Goal: Find specific page/section: Find specific page/section

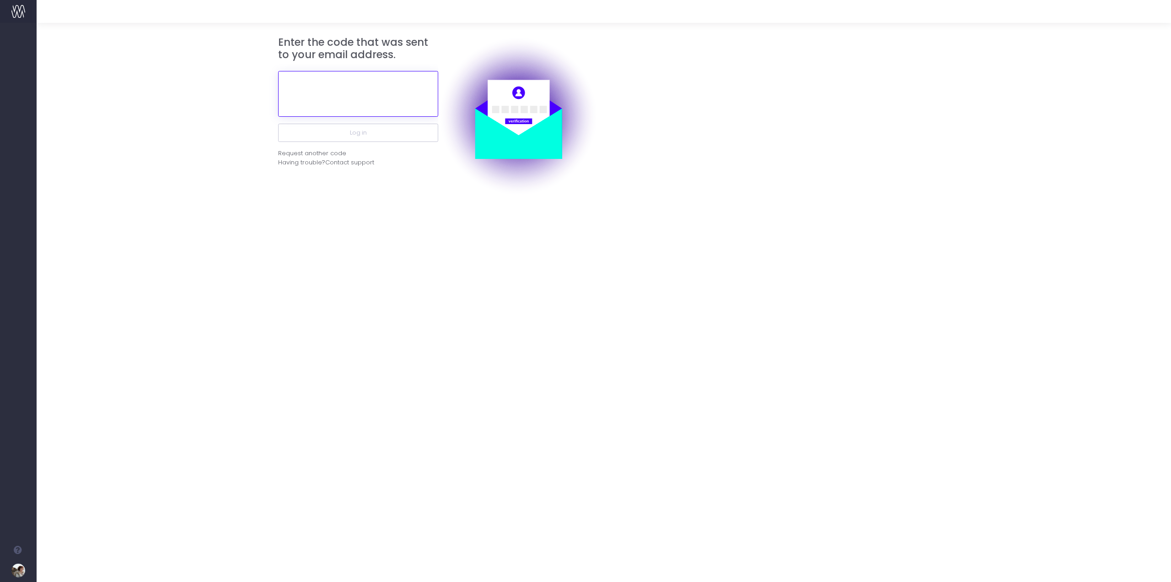
click at [336, 97] on input "text" at bounding box center [358, 94] width 160 height 46
paste input "140562"
type input "140562"
click at [342, 136] on button "Log in" at bounding box center [358, 133] width 160 height 18
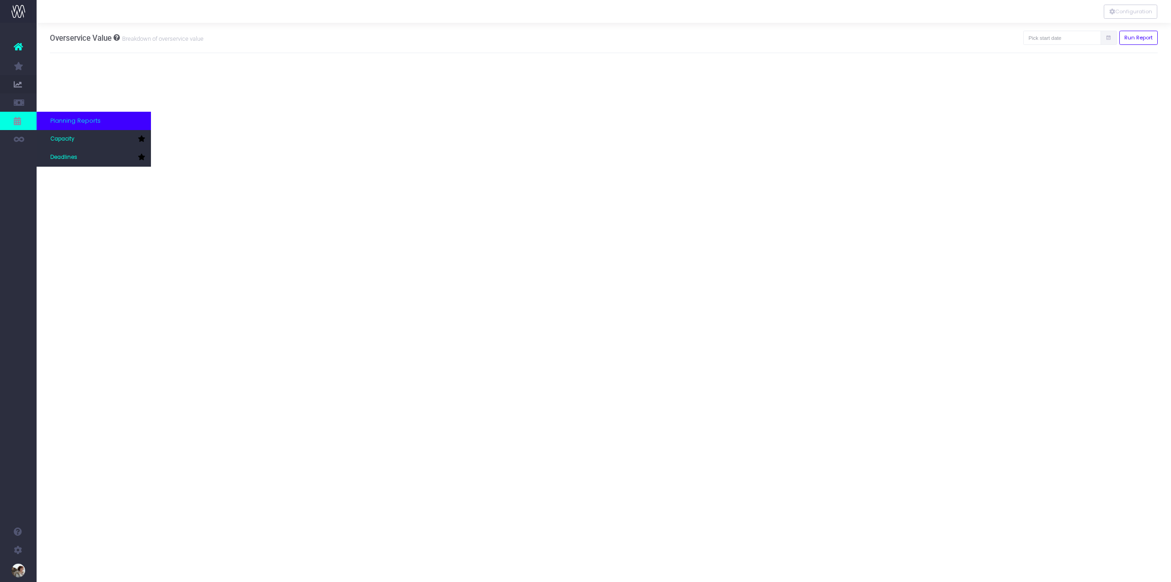
scroll to position [23, 0]
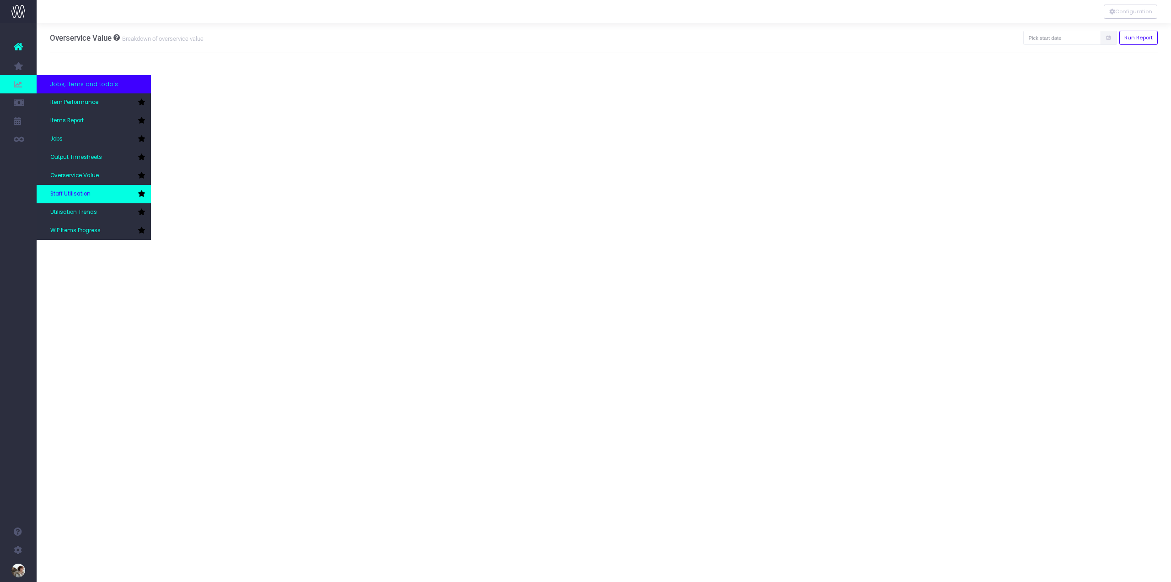
click at [88, 187] on link "Staff Utilisation" at bounding box center [94, 194] width 114 height 18
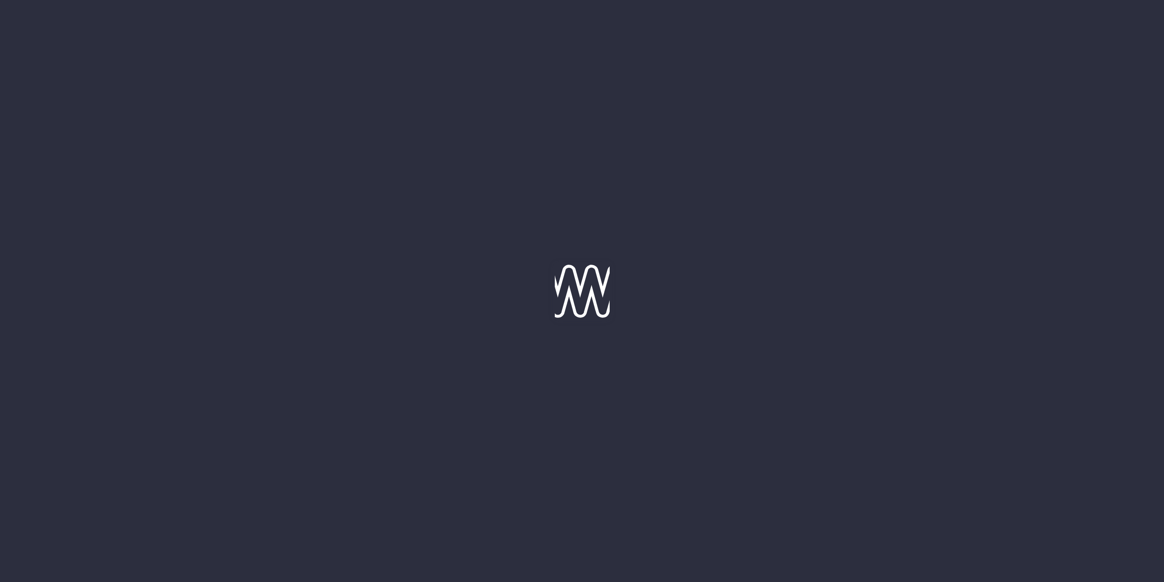
type input "[DATE]"
